Goal: Information Seeking & Learning: Learn about a topic

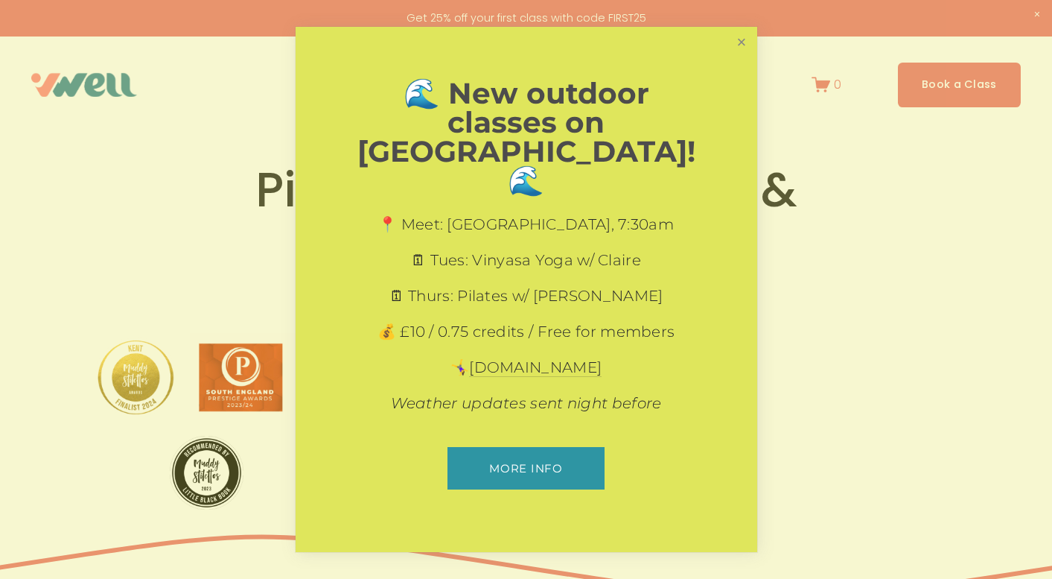
click at [745, 55] on link "Close" at bounding box center [741, 42] width 26 height 26
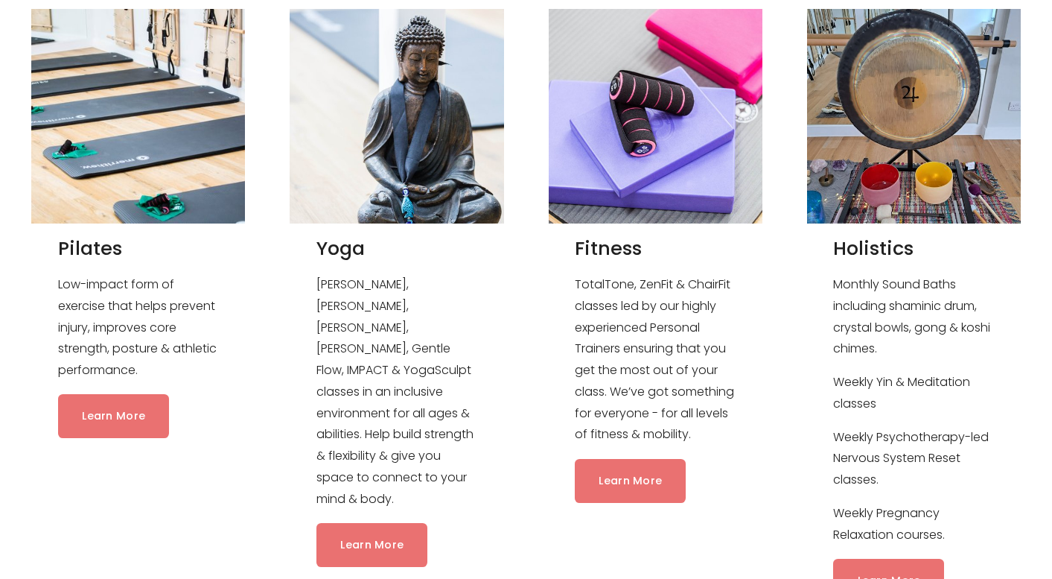
scroll to position [1476, 0]
click at [392, 522] on link "Learn More" at bounding box center [371, 544] width 111 height 44
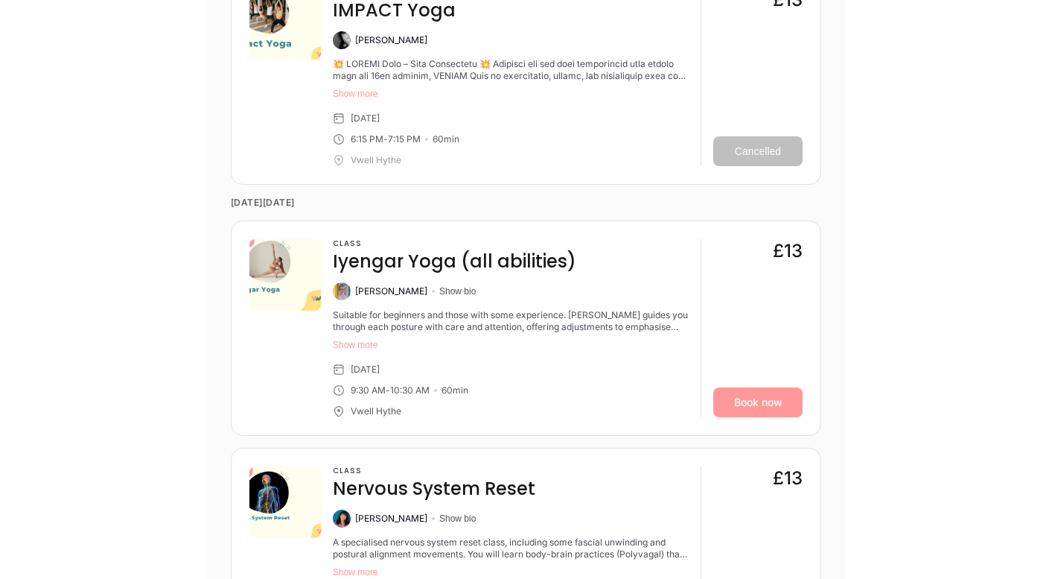
scroll to position [2393, 0]
click at [360, 350] on button "Show more" at bounding box center [511, 344] width 356 height 12
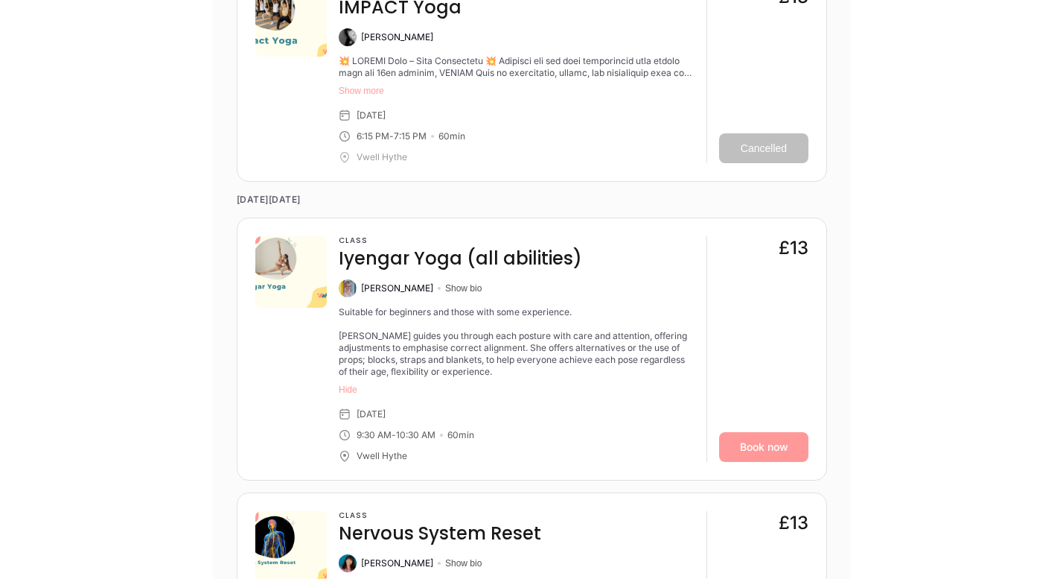
scroll to position [2396, 0]
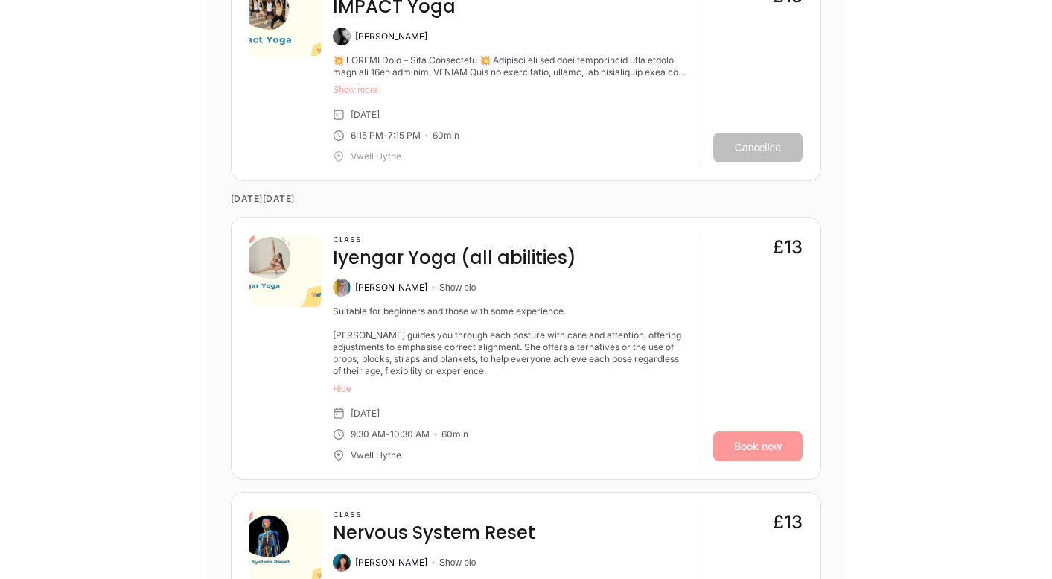
click at [345, 291] on img at bounding box center [342, 287] width 18 height 18
click at [439, 290] on button "Show bio" at bounding box center [457, 287] width 36 height 12
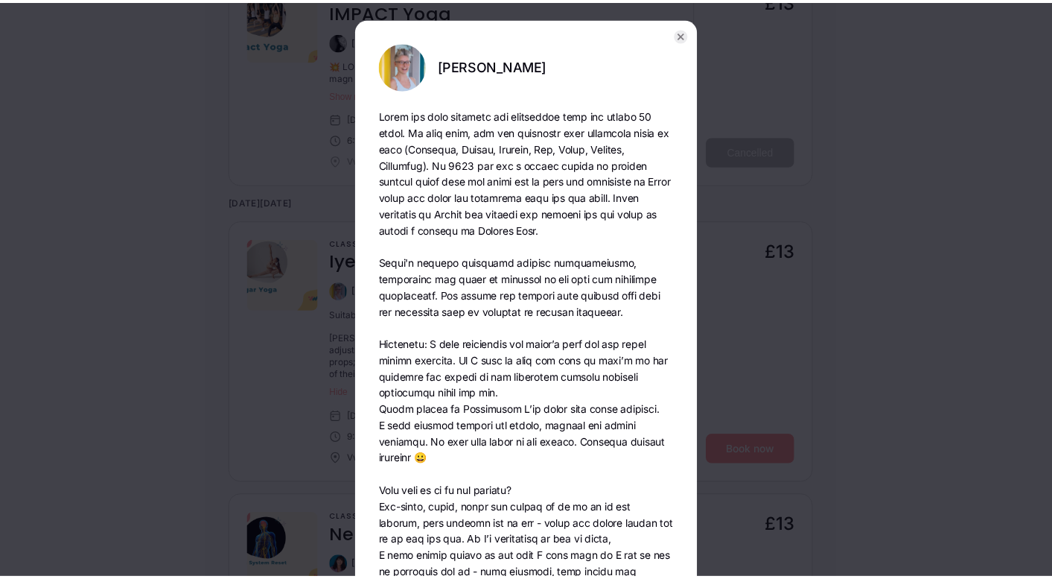
scroll to position [1, 0]
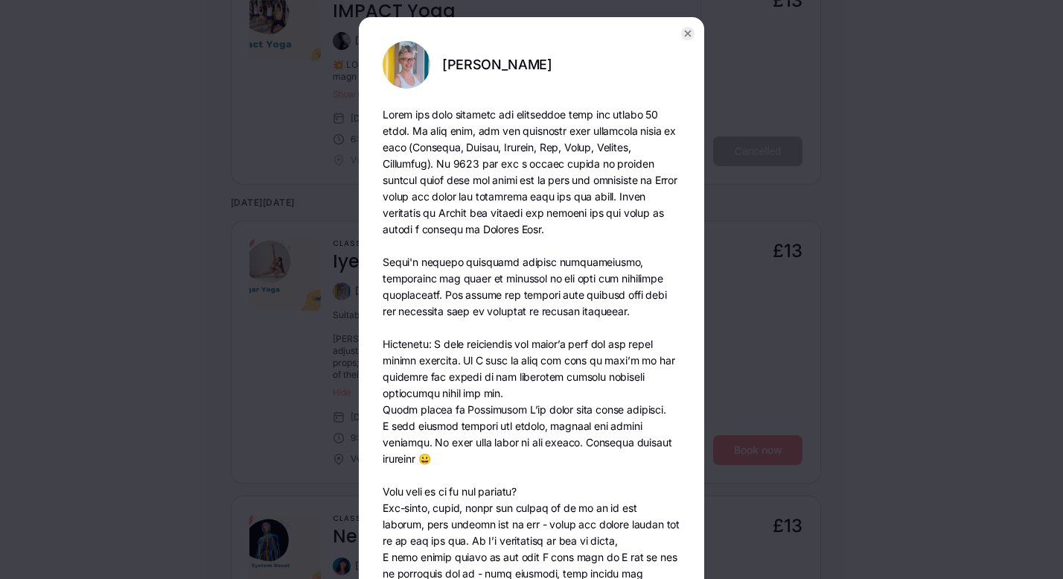
click at [687, 34] on circle "button" at bounding box center [687, 33] width 13 height 13
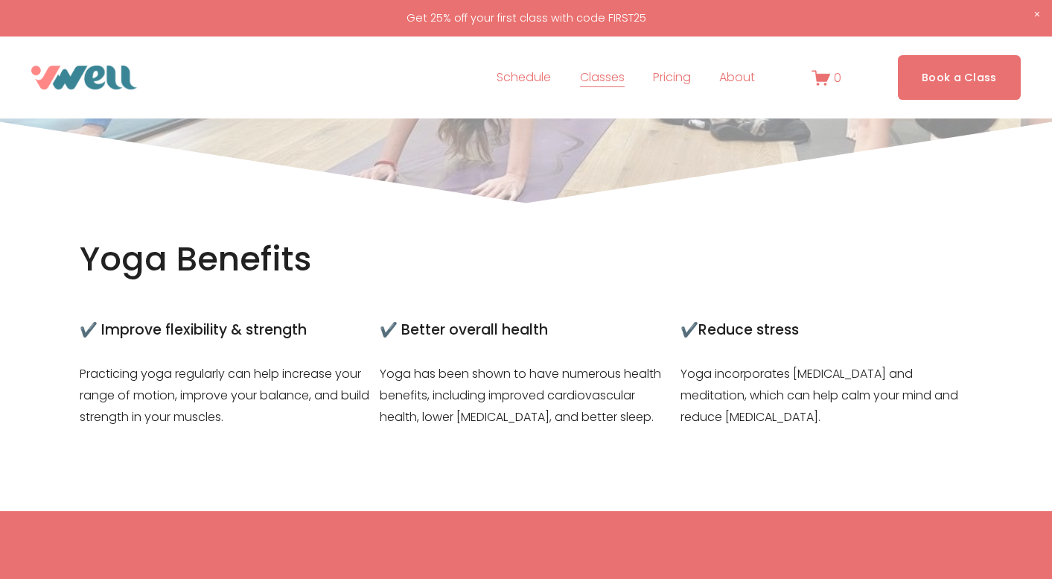
scroll to position [0, 0]
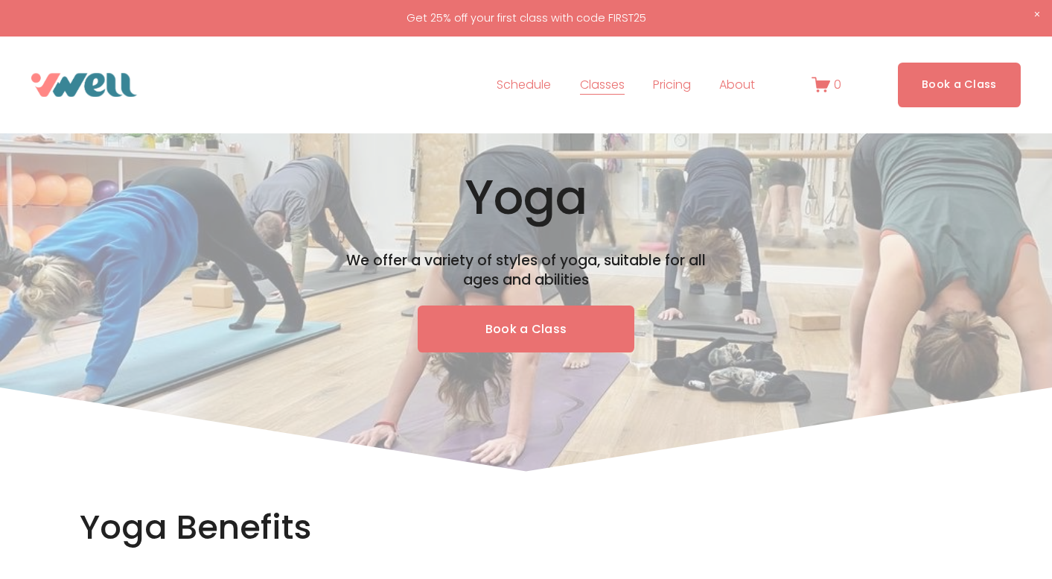
click at [682, 89] on link "Pricing" at bounding box center [672, 85] width 38 height 24
click at [601, 86] on span "Classes" at bounding box center [602, 85] width 45 height 22
click at [0, 0] on span "Yoga" at bounding box center [0, 0] width 0 height 0
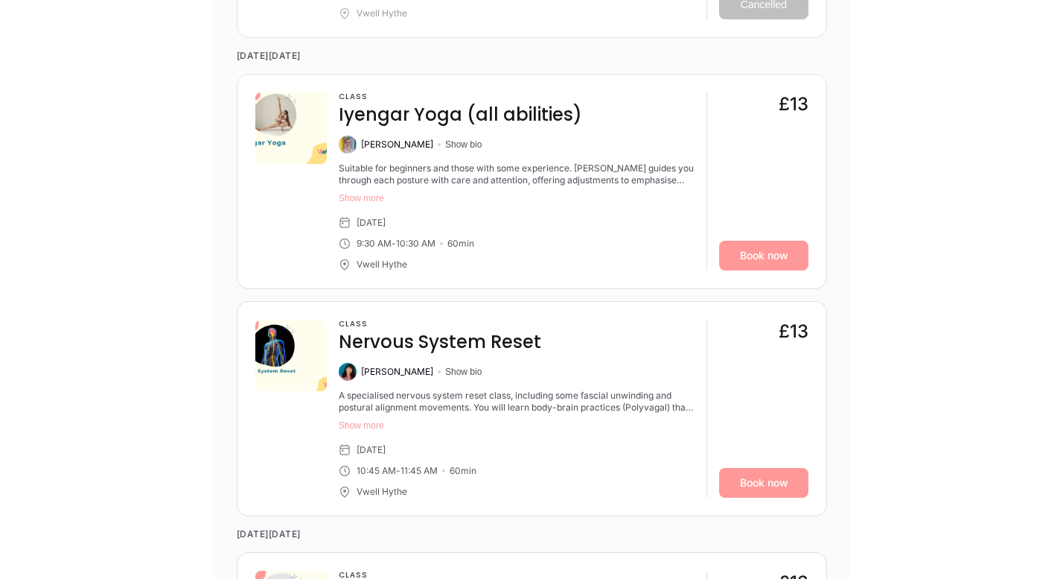
scroll to position [2540, 0]
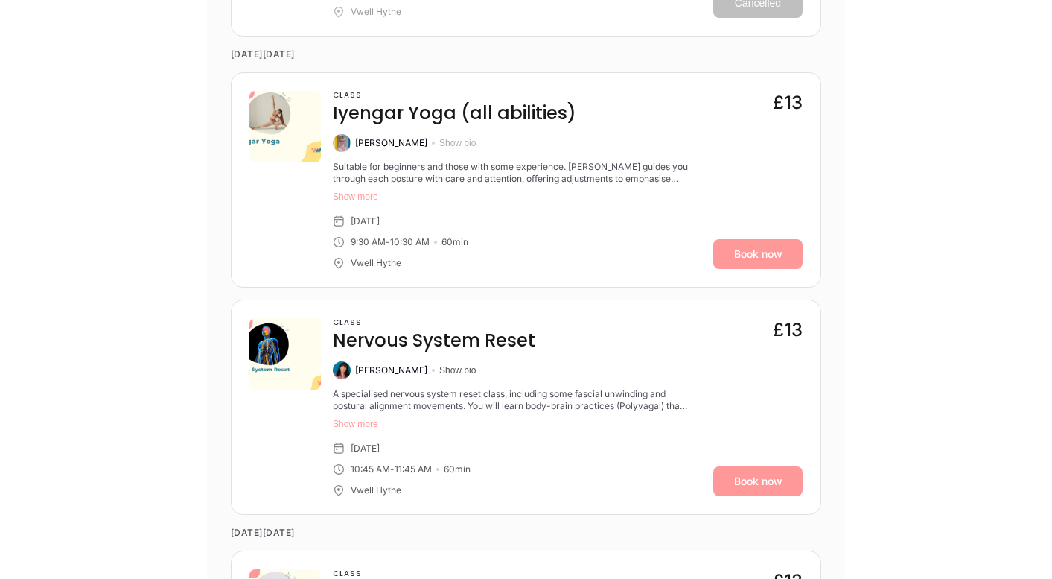
click at [439, 145] on button "Show bio" at bounding box center [457, 143] width 36 height 12
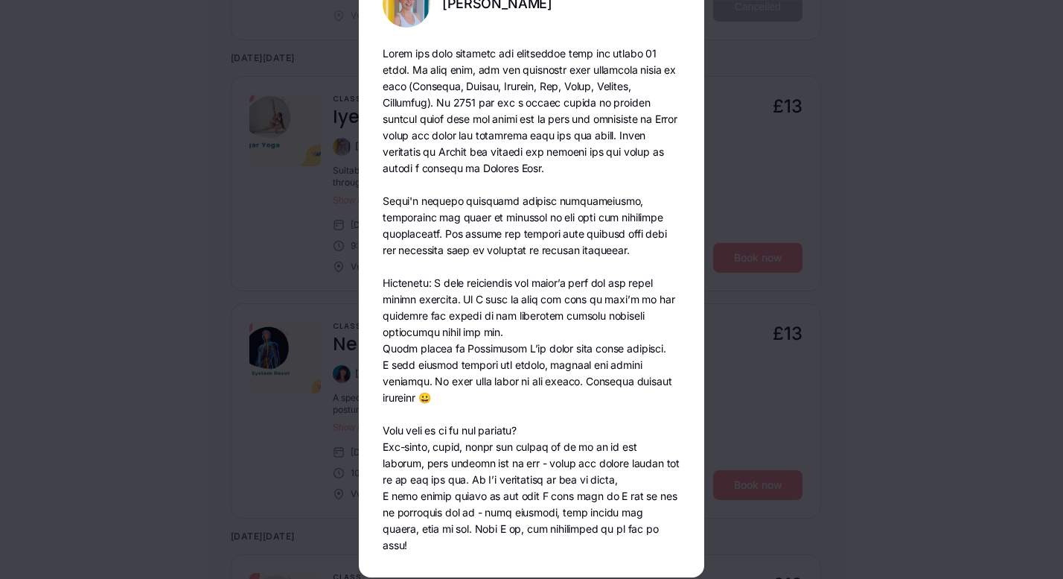
scroll to position [0, 0]
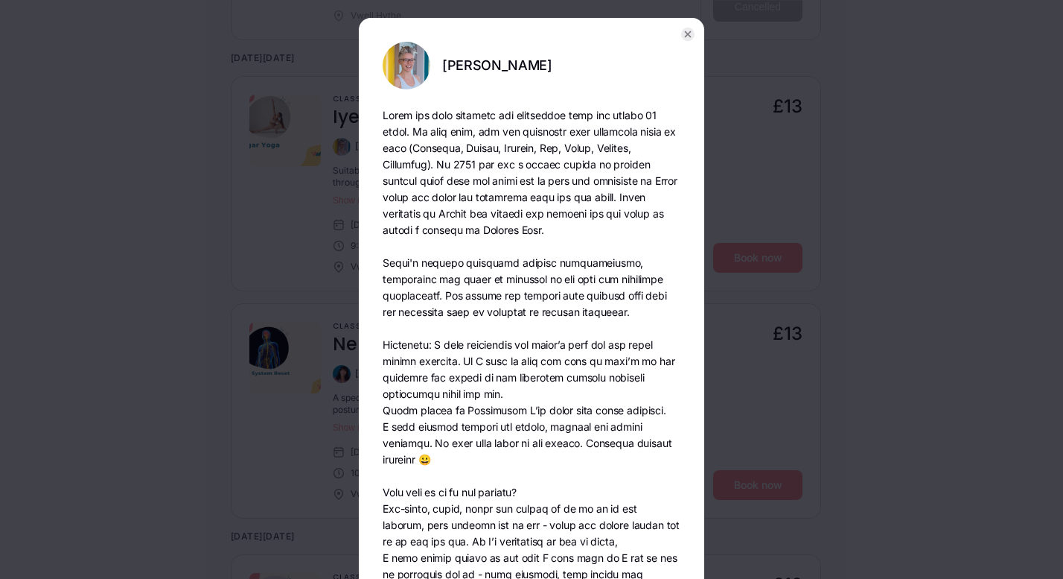
click at [465, 70] on div "Jenny Box" at bounding box center [561, 65] width 238 height 16
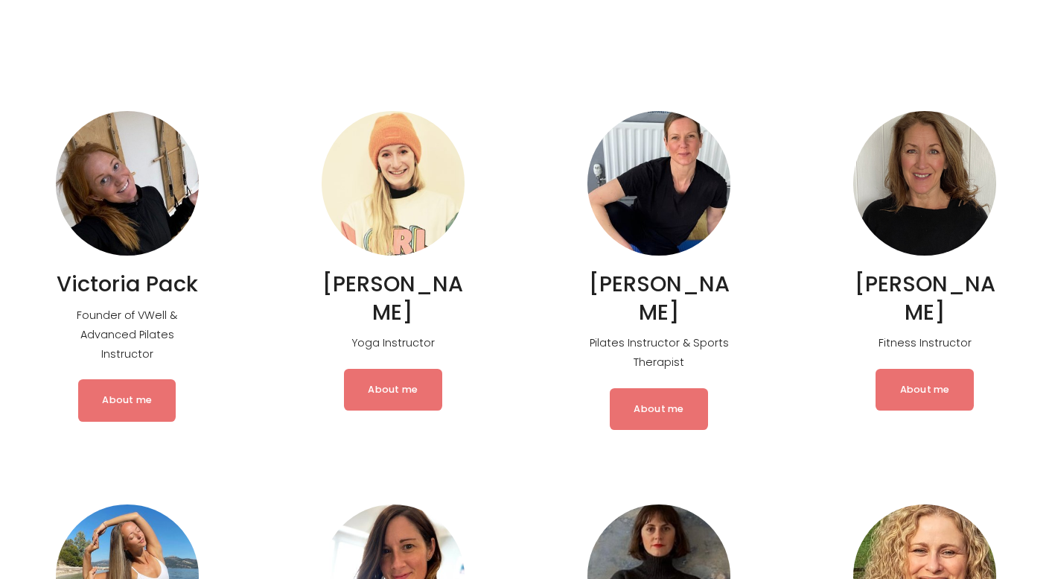
scroll to position [196, 0]
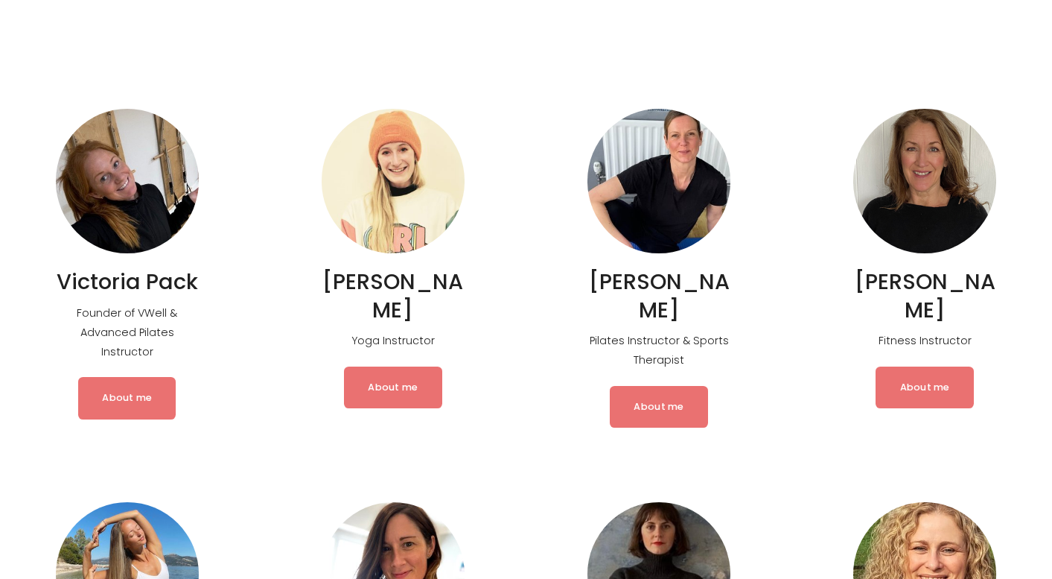
click at [665, 410] on link "About me" at bounding box center [659, 407] width 98 height 42
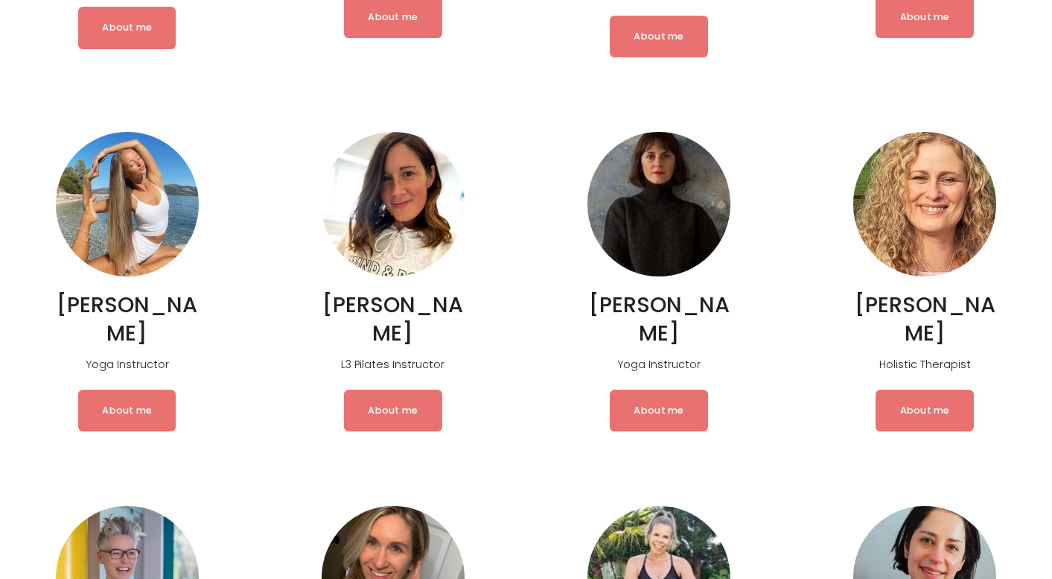
scroll to position [0, 0]
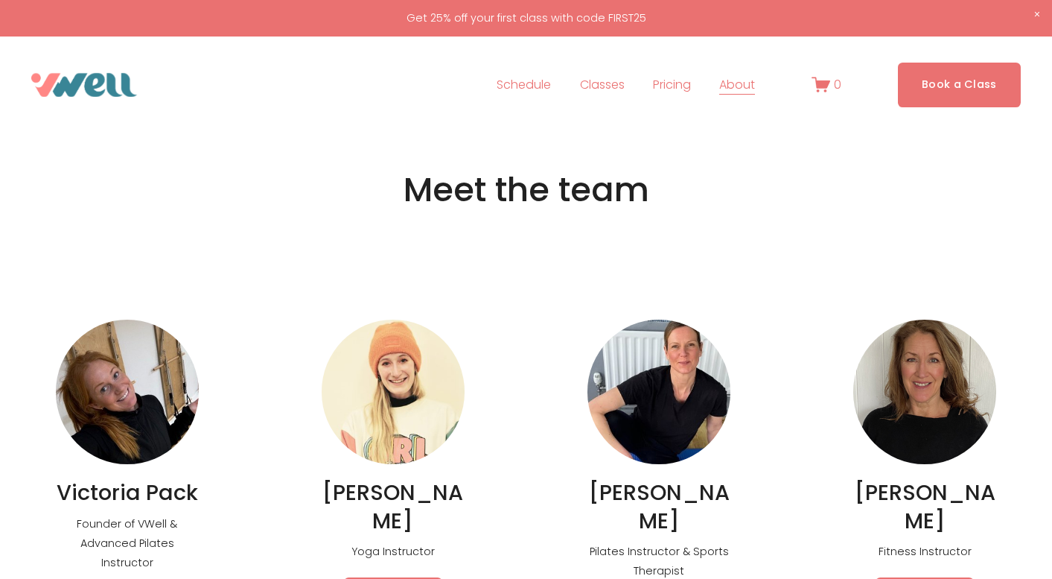
click at [0, 0] on span "The Studio" at bounding box center [0, 0] width 0 height 0
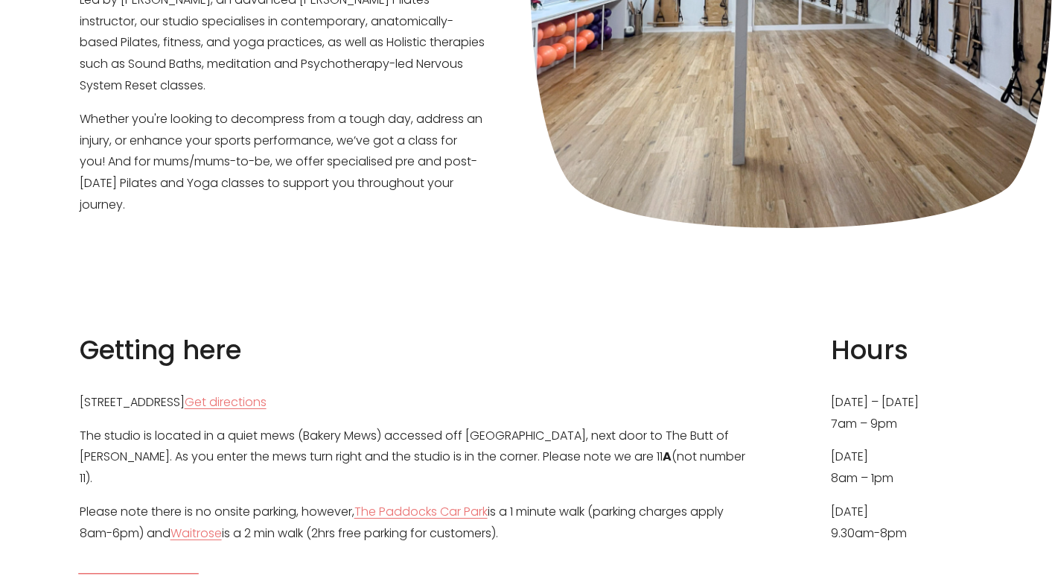
scroll to position [484, 0]
click at [267, 391] on link "Get directions" at bounding box center [226, 402] width 82 height 22
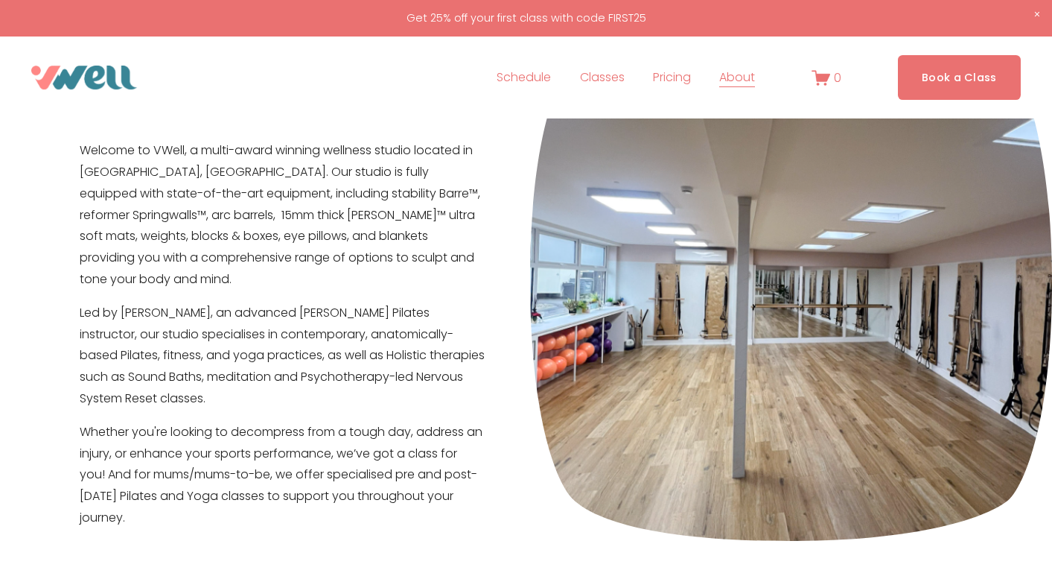
scroll to position [0, 0]
